Goal: Task Accomplishment & Management: Manage account settings

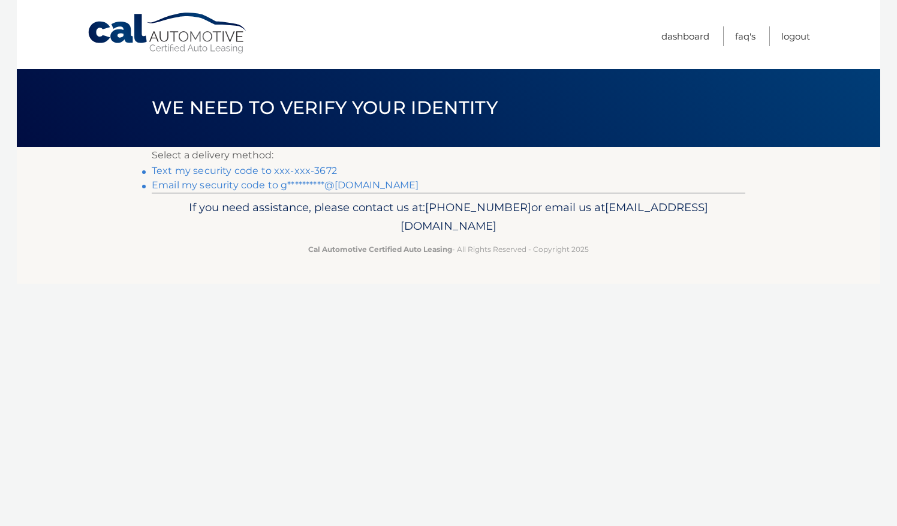
click at [211, 166] on link "Text my security code to xxx-xxx-3672" at bounding box center [244, 170] width 185 height 11
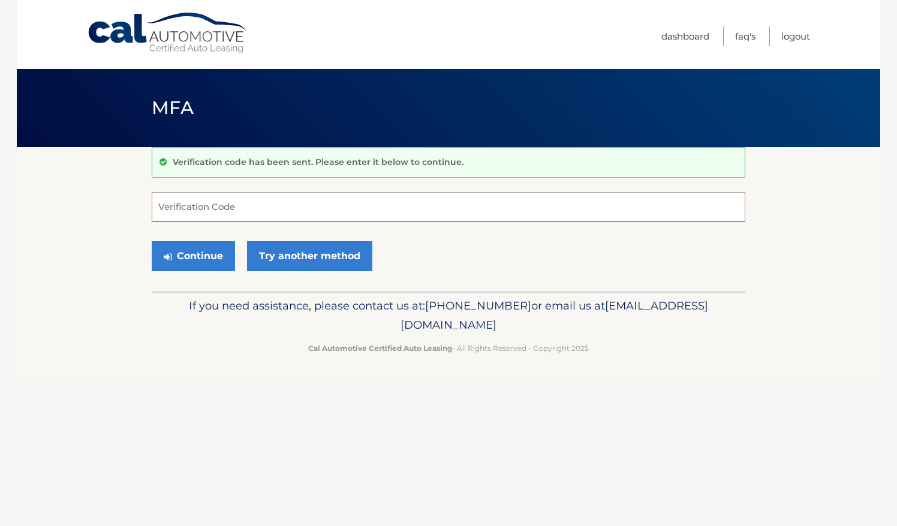
click at [213, 208] on input "Verification Code" at bounding box center [449, 207] width 594 height 30
type input "151072"
click at [152, 241] on button "Continue" at bounding box center [193, 256] width 83 height 30
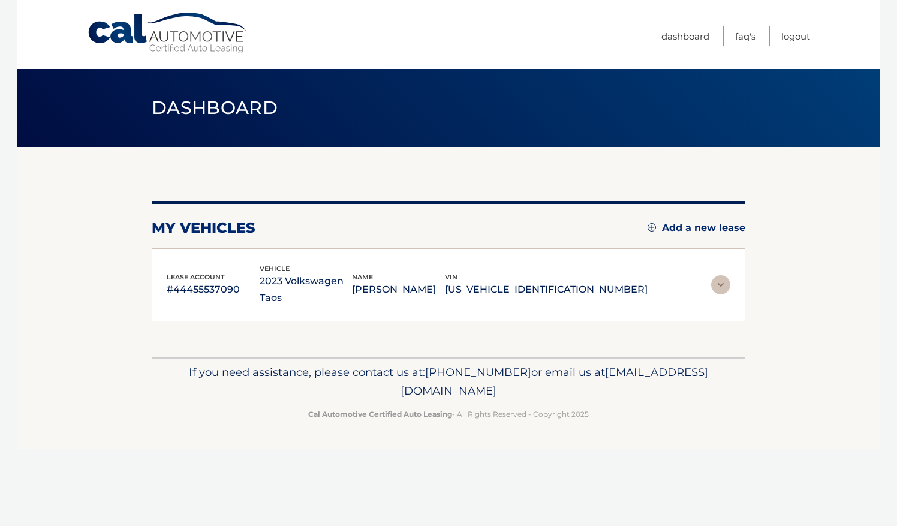
click at [208, 247] on div "my vehicles Add a new lease lease account #44455537090 vehicle 2023 Volkswagen …" at bounding box center [449, 261] width 594 height 121
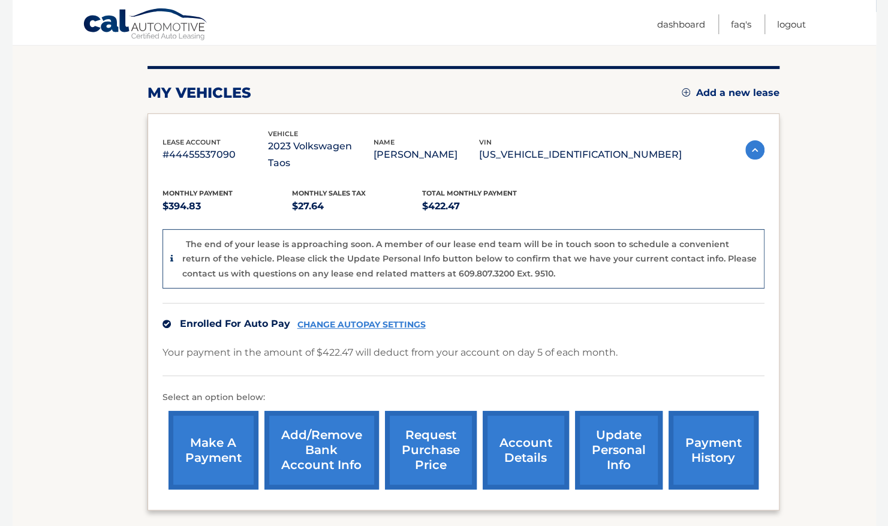
scroll to position [180, 0]
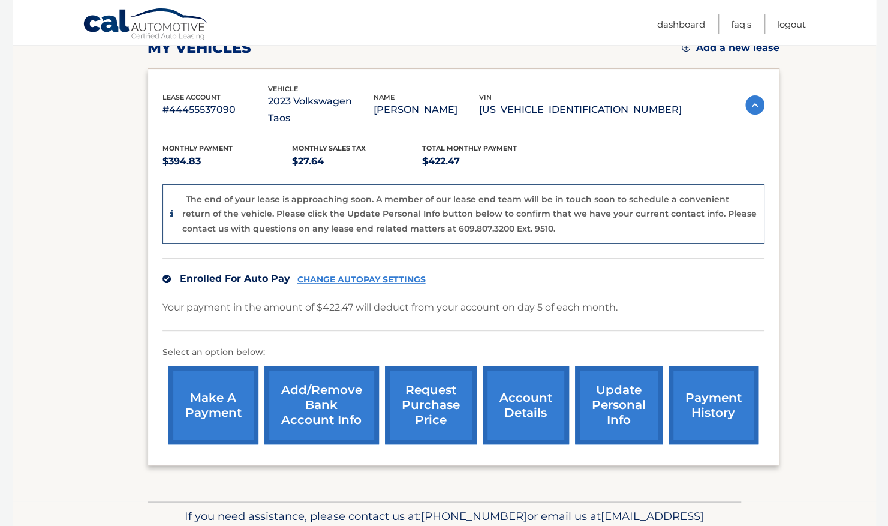
click at [539, 401] on link "account details" at bounding box center [526, 405] width 86 height 79
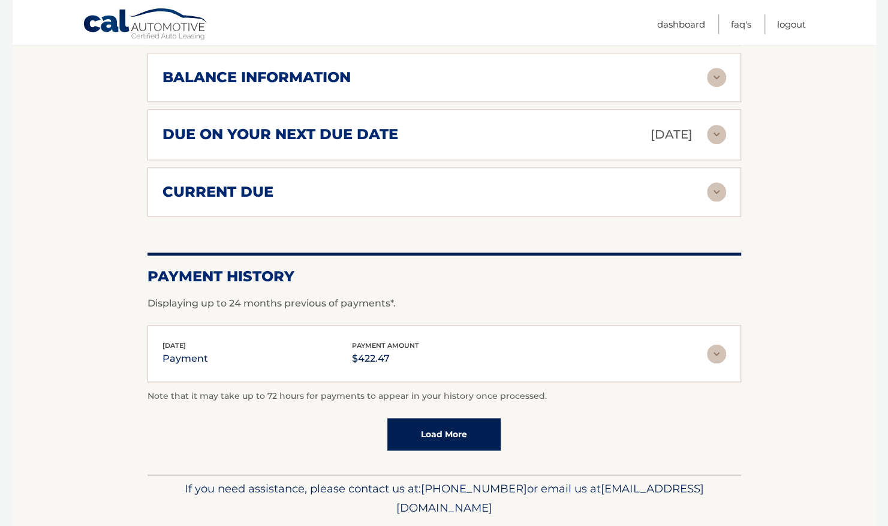
scroll to position [720, 0]
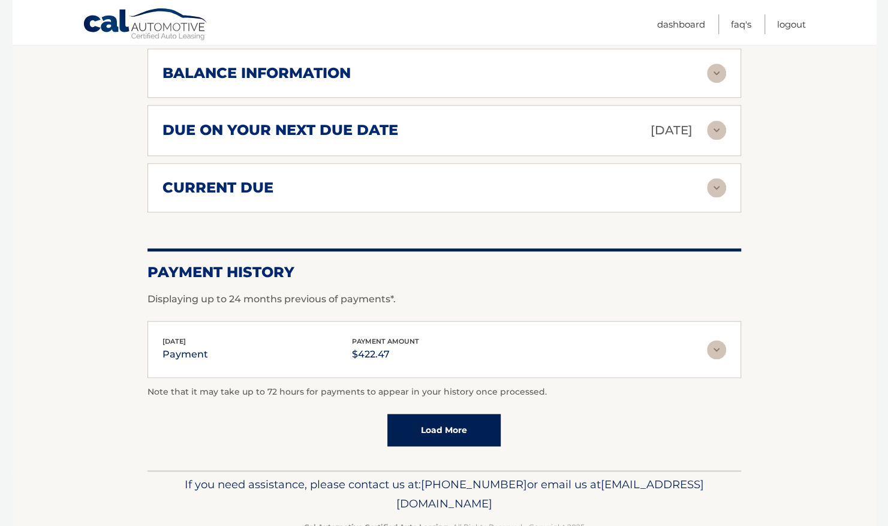
click at [724, 340] on img at bounding box center [716, 349] width 19 height 19
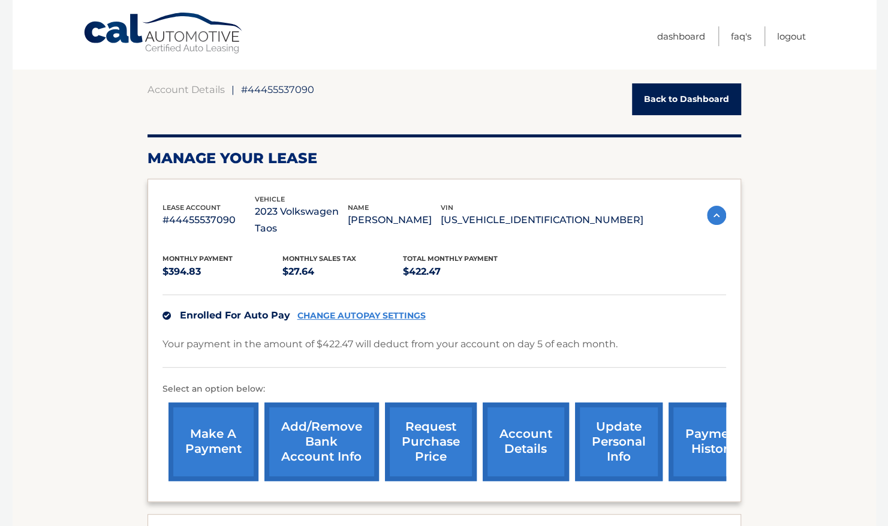
scroll to position [0, 0]
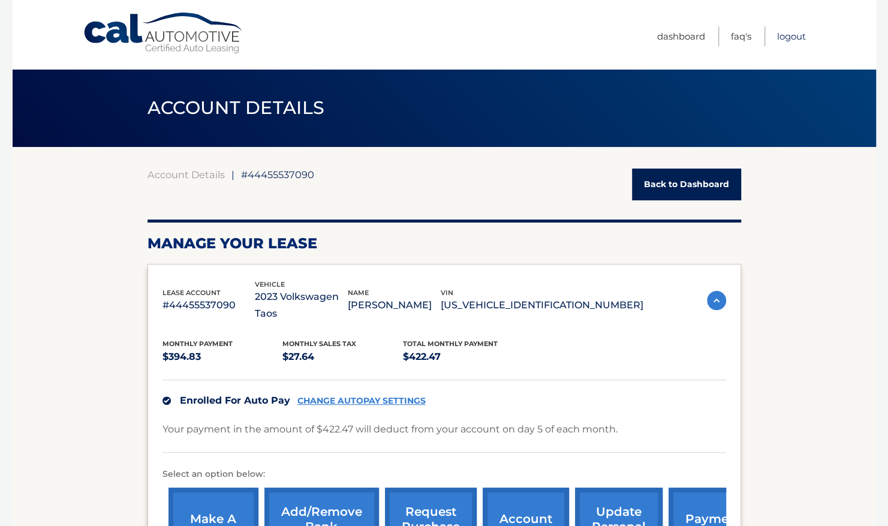
click at [794, 32] on link "Logout" at bounding box center [791, 36] width 29 height 20
